Goal: Navigation & Orientation: Find specific page/section

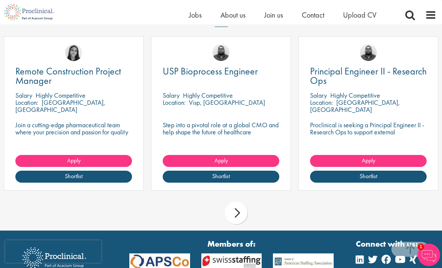
scroll to position [606, 0]
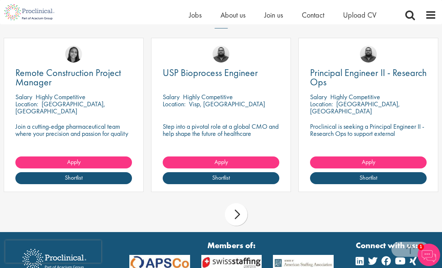
click at [235, 207] on div "next" at bounding box center [236, 214] width 22 height 22
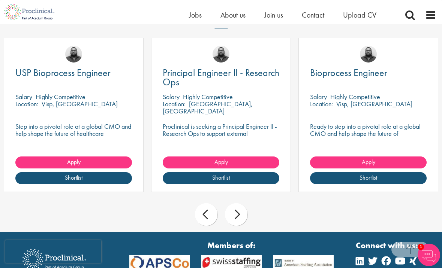
click at [239, 210] on div "next" at bounding box center [236, 214] width 22 height 22
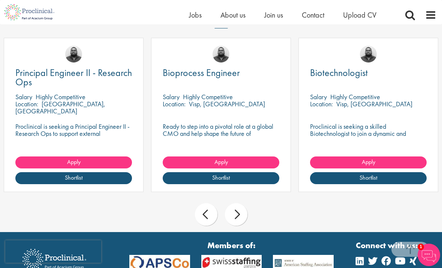
click at [239, 210] on div "next" at bounding box center [236, 214] width 22 height 22
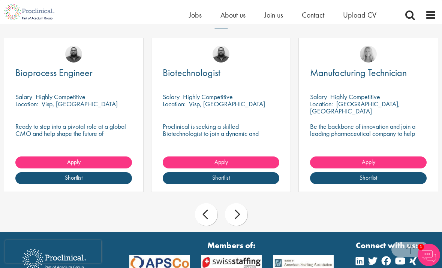
click at [239, 210] on div "next" at bounding box center [236, 214] width 22 height 22
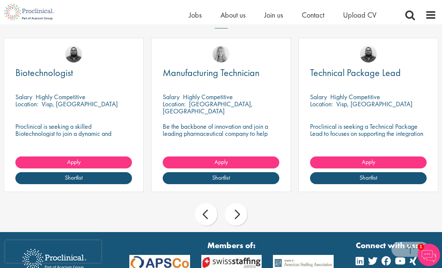
click at [239, 210] on div "next" at bounding box center [236, 214] width 22 height 22
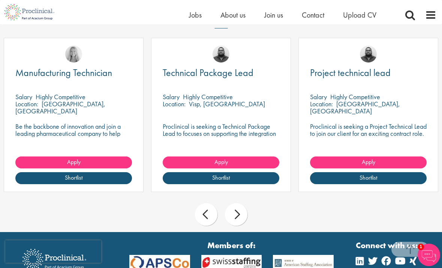
click at [239, 210] on div "next" at bounding box center [236, 214] width 22 height 22
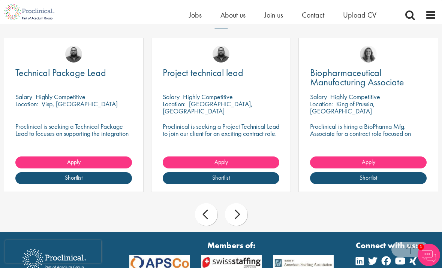
click at [239, 210] on div "next" at bounding box center [236, 214] width 22 height 22
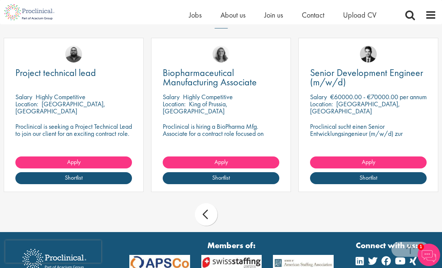
click at [239, 210] on div "prev next" at bounding box center [221, 216] width 442 height 33
click at [196, 13] on span "Jobs" at bounding box center [195, 15] width 13 height 10
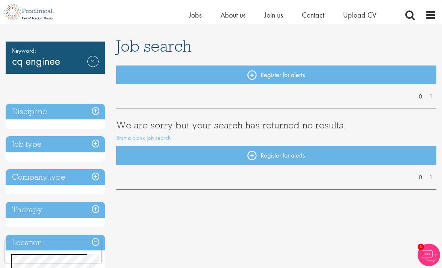
scroll to position [45, 0]
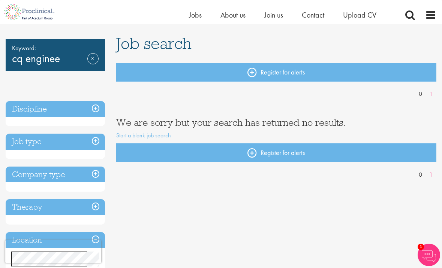
click at [98, 108] on h3 "Discipline" at bounding box center [55, 109] width 99 height 16
click at [58, 109] on h3 "Discipline" at bounding box center [55, 109] width 99 height 16
click at [73, 145] on h3 "Job type" at bounding box center [55, 142] width 99 height 16
click at [93, 143] on h3 "Job type" at bounding box center [55, 142] width 99 height 16
click at [95, 178] on h3 "Company type" at bounding box center [55, 175] width 99 height 16
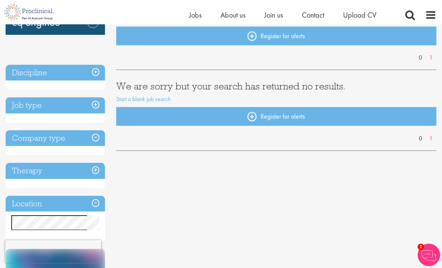
scroll to position [81, 0]
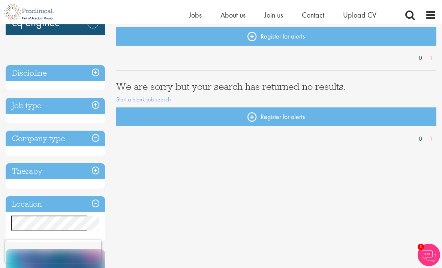
click at [97, 139] on h3 "Company type" at bounding box center [55, 139] width 99 height 16
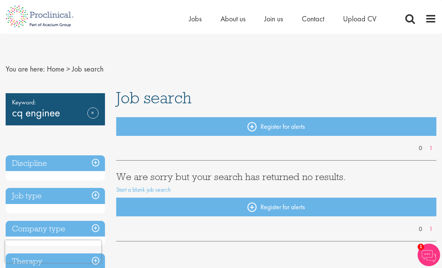
scroll to position [0, 0]
click at [193, 22] on span "Jobs" at bounding box center [195, 19] width 13 height 10
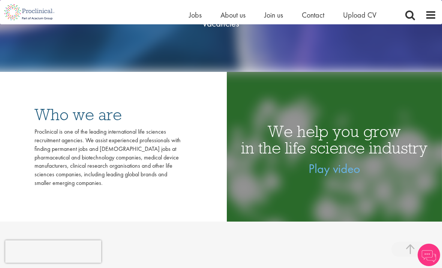
scroll to position [183, 0]
